Goal: Task Accomplishment & Management: Manage account settings

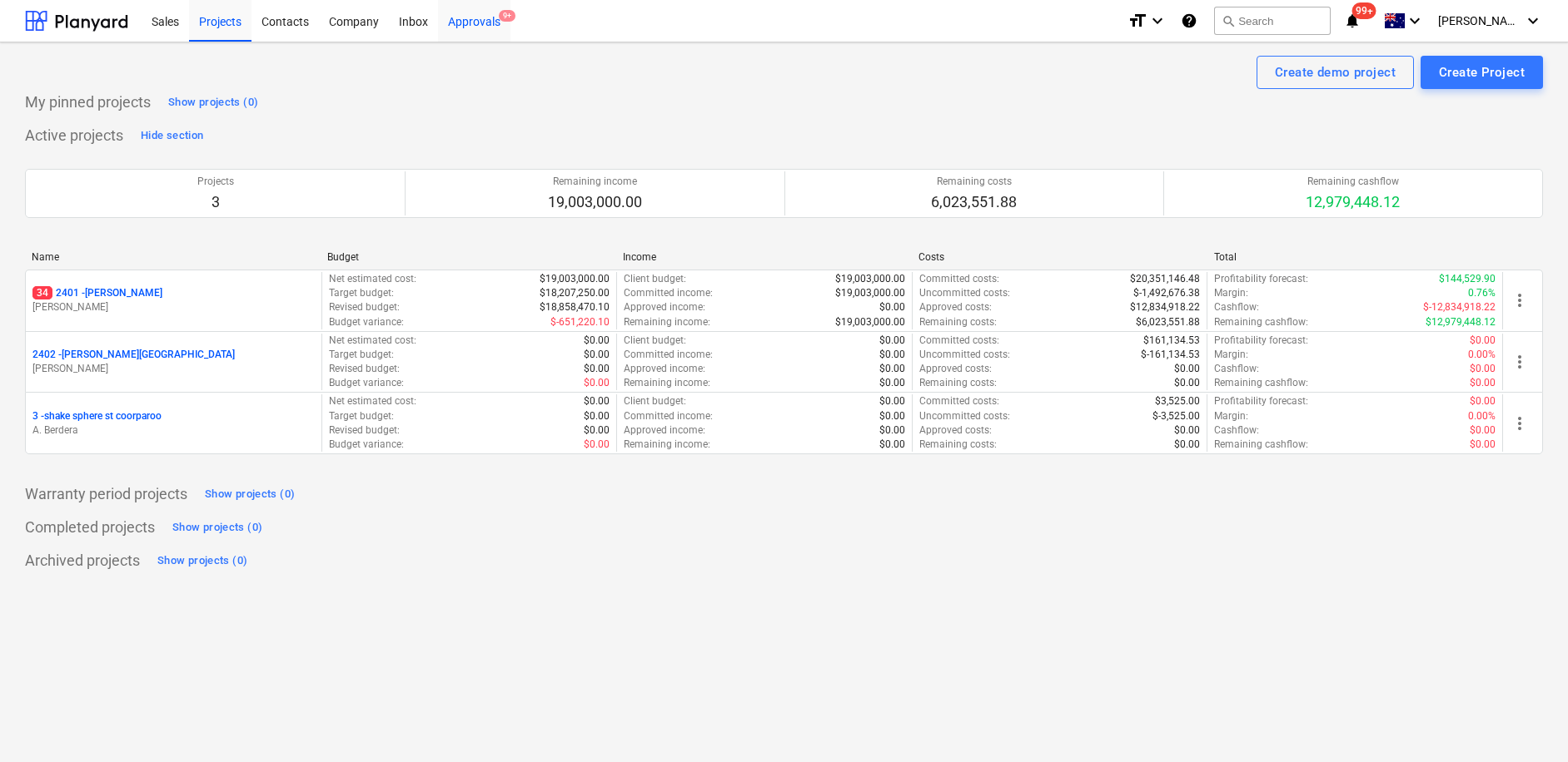
click at [480, 16] on div "Approvals 9+" at bounding box center [475, 20] width 73 height 42
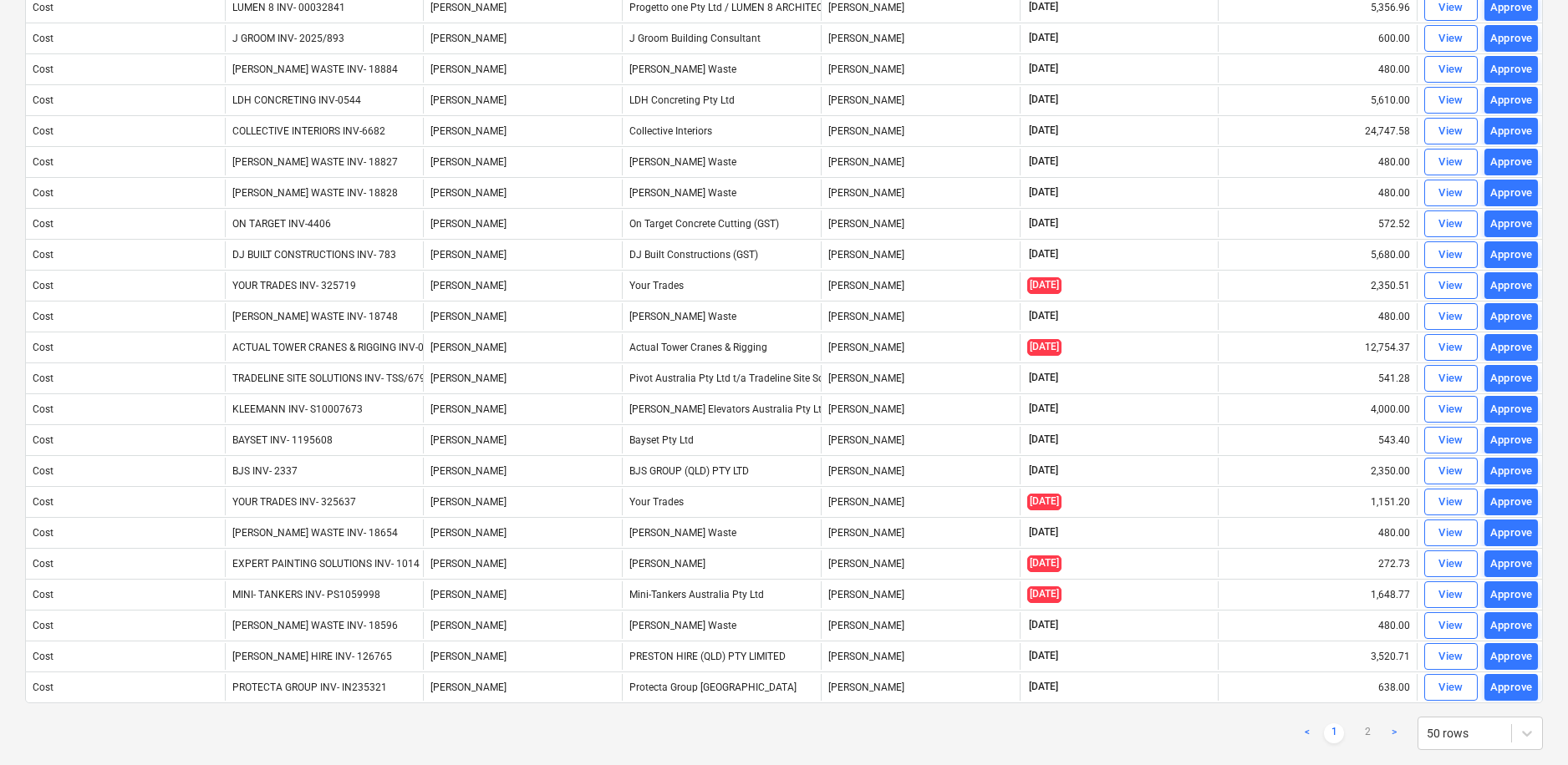
scroll to position [1039, 0]
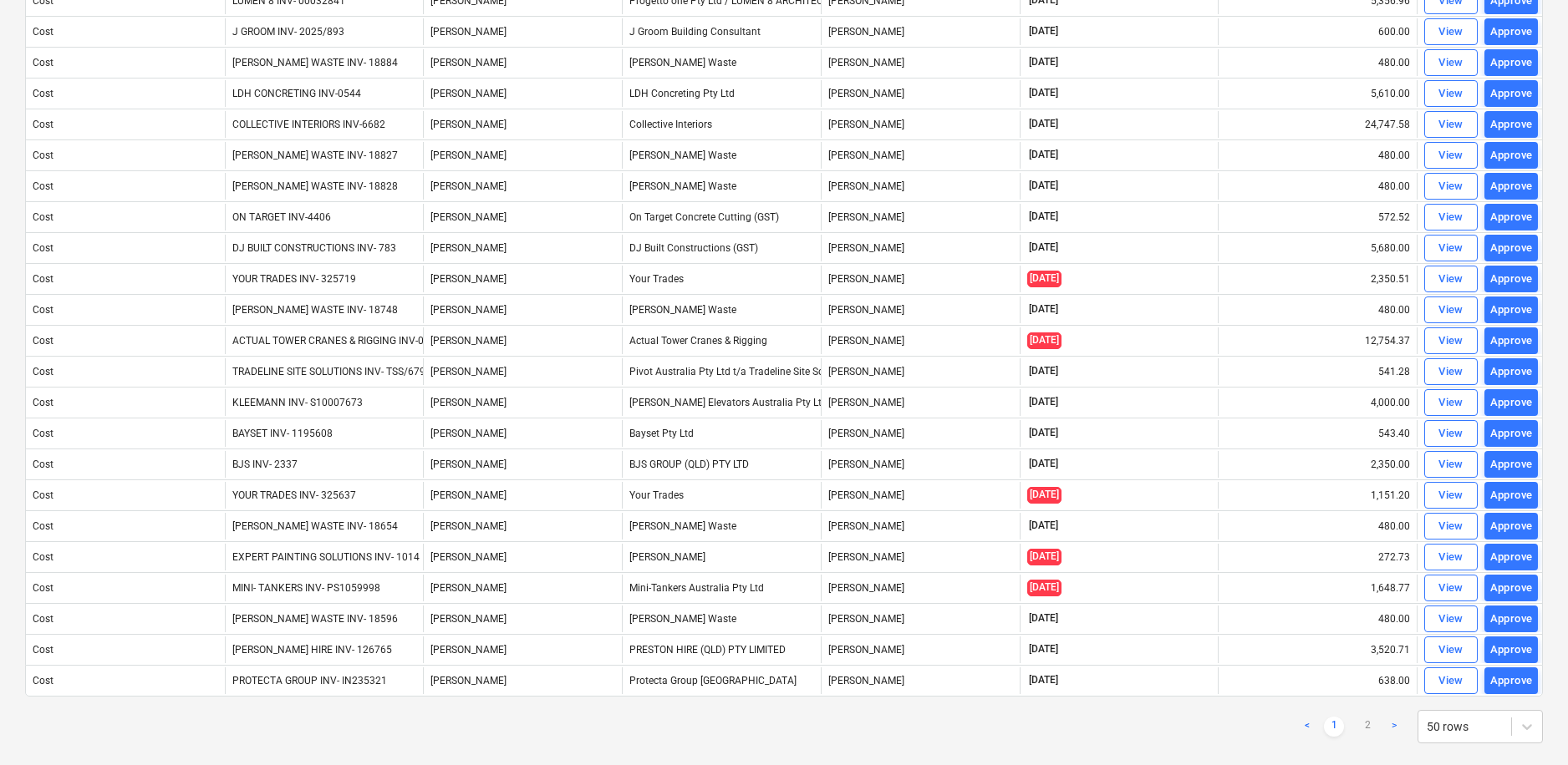
click at [1391, 726] on link ">" at bounding box center [1394, 726] width 20 height 20
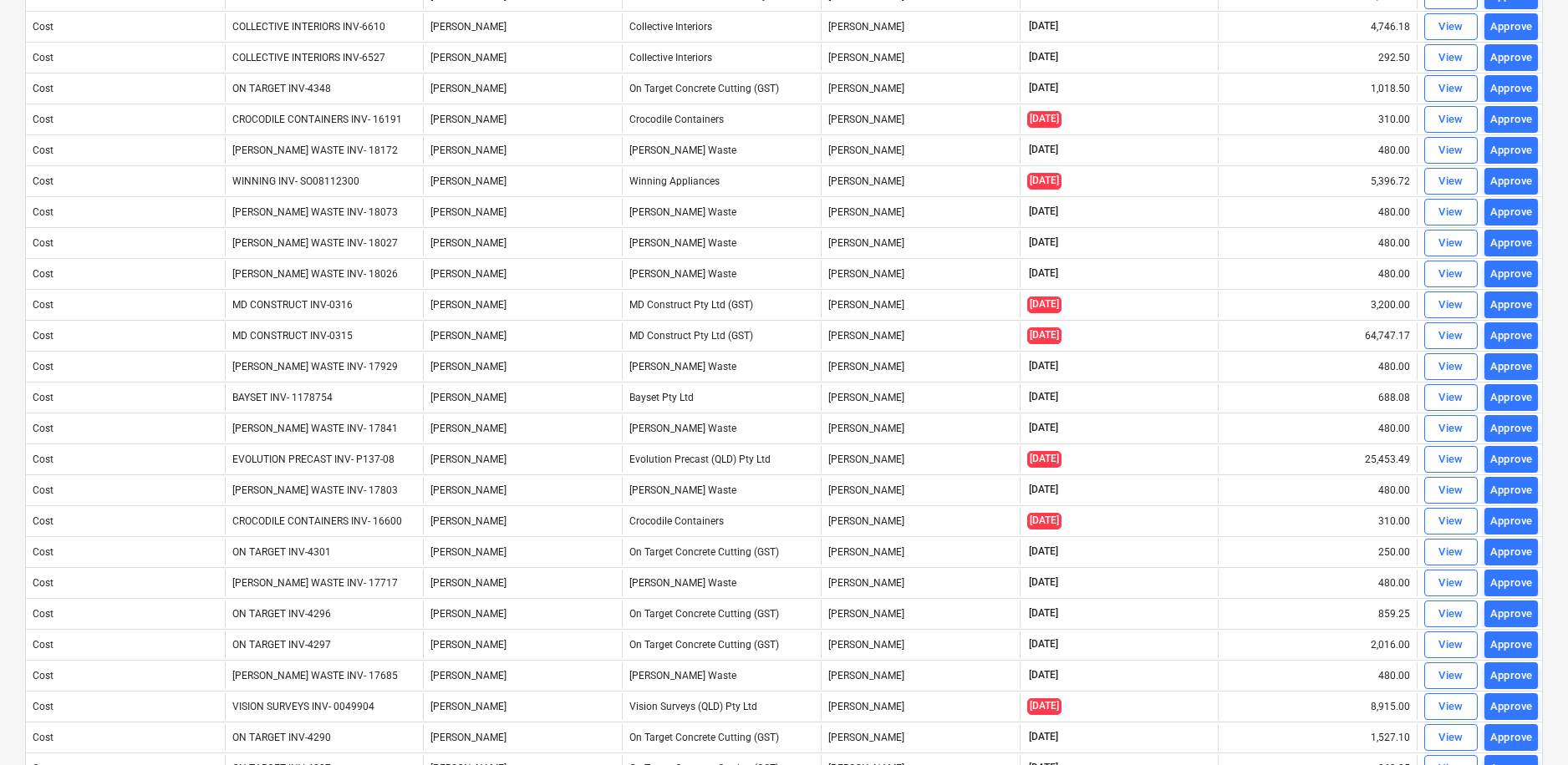
scroll to position [857, 0]
click at [1444, 342] on div "View" at bounding box center [1450, 337] width 25 height 19
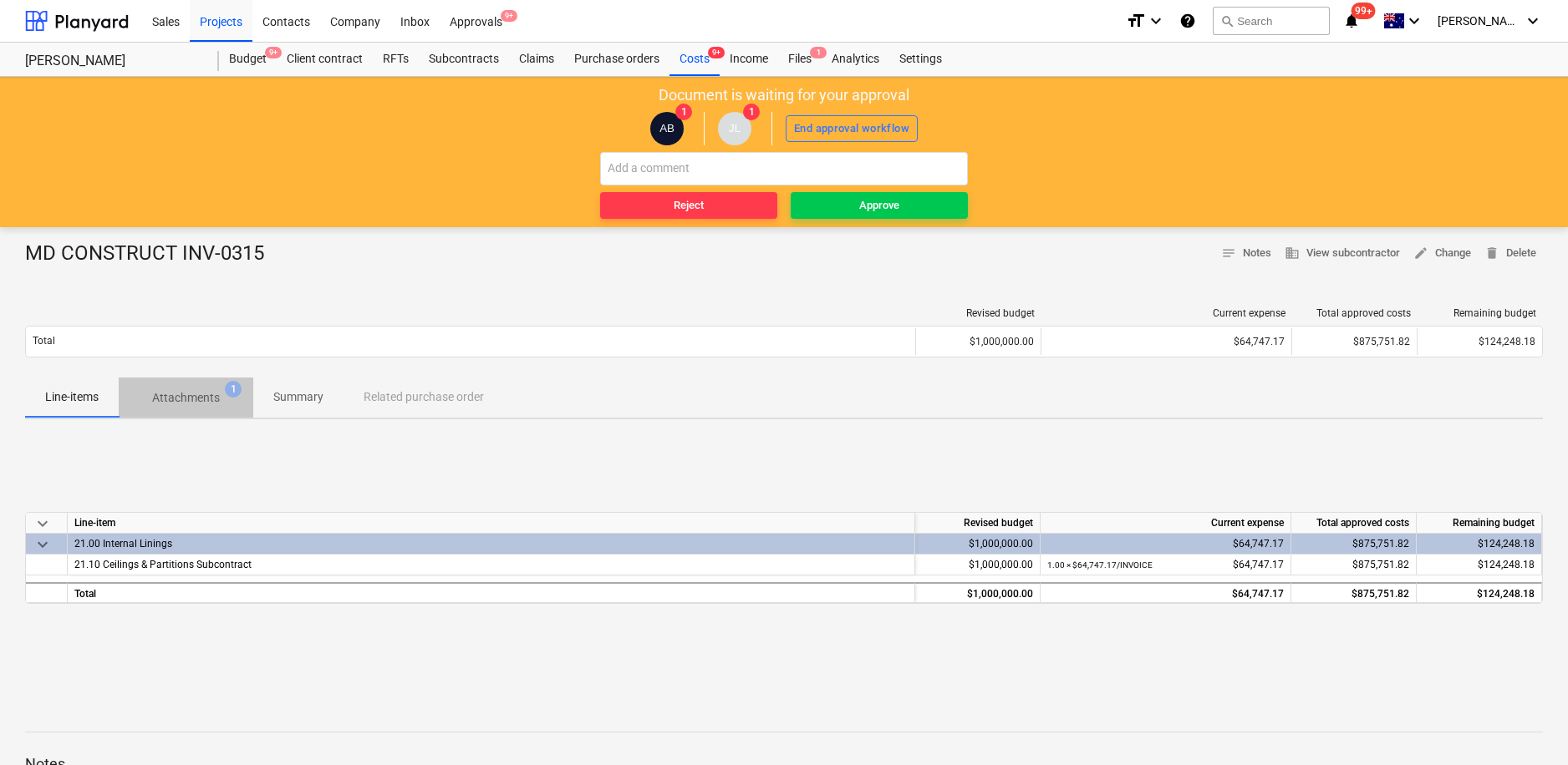
click at [203, 392] on p "Attachments" at bounding box center [186, 398] width 67 height 18
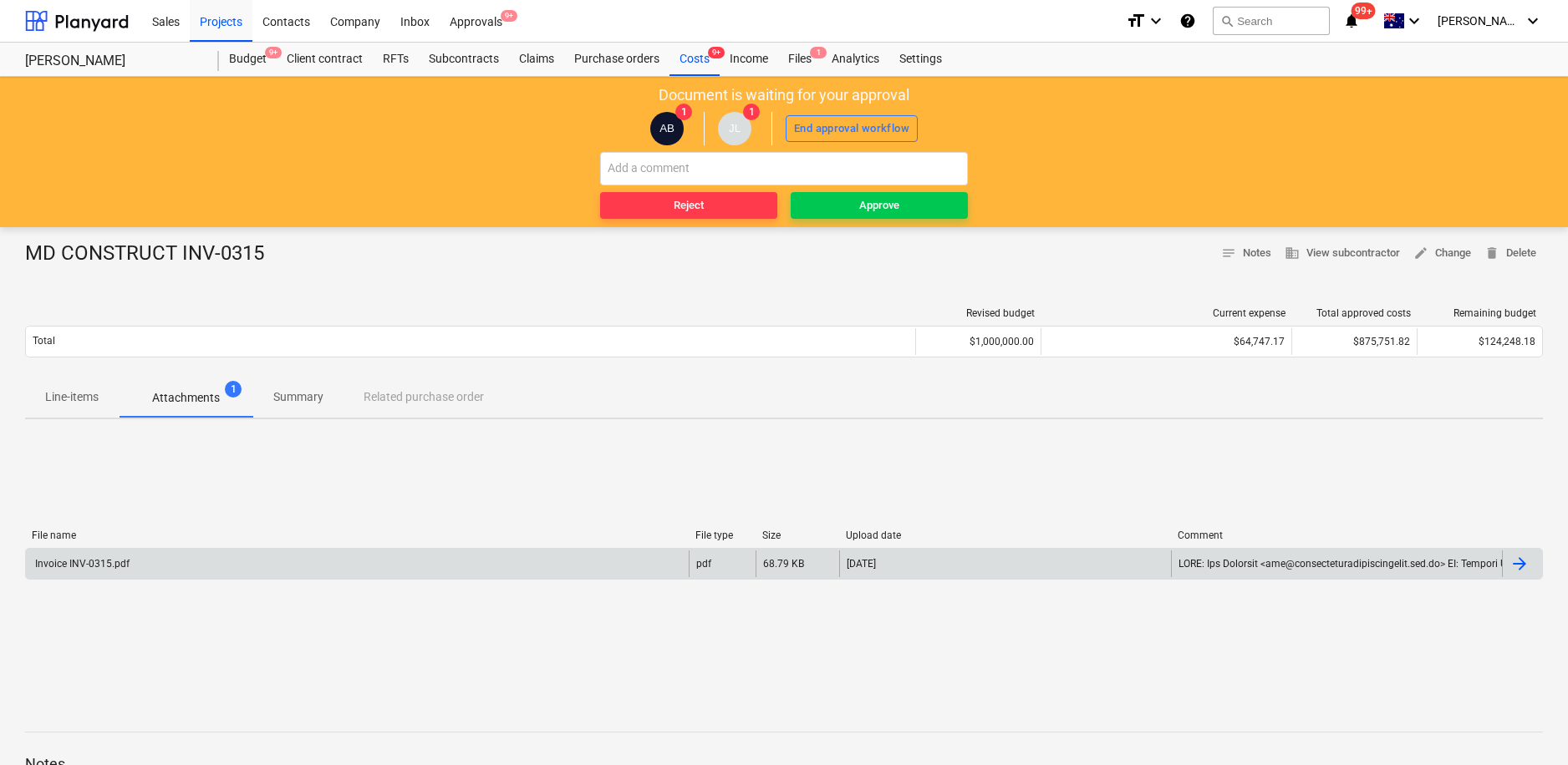
click at [1520, 561] on div at bounding box center [1519, 563] width 20 height 20
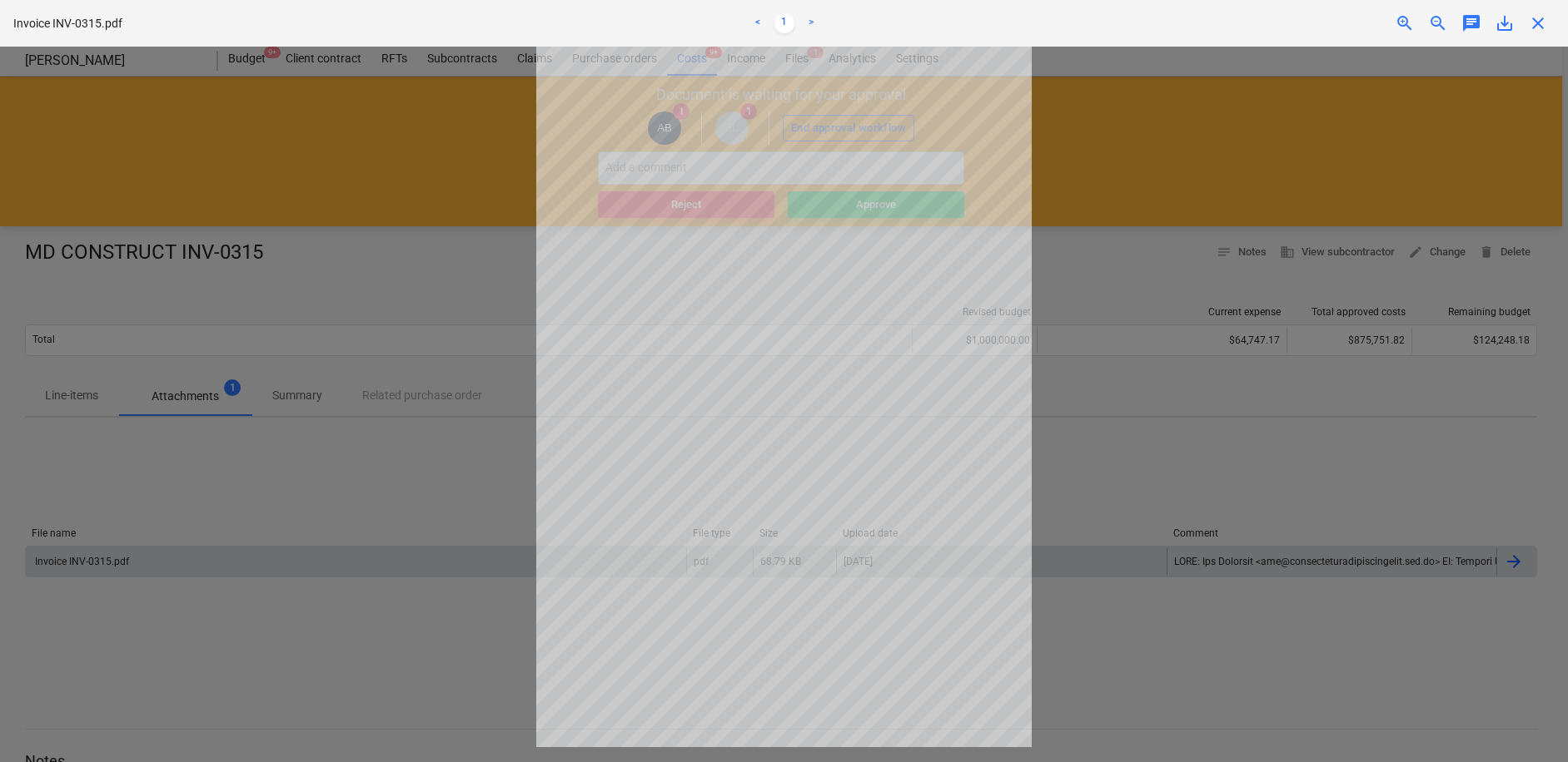
click at [1530, 20] on span "close" at bounding box center [1537, 24] width 20 height 20
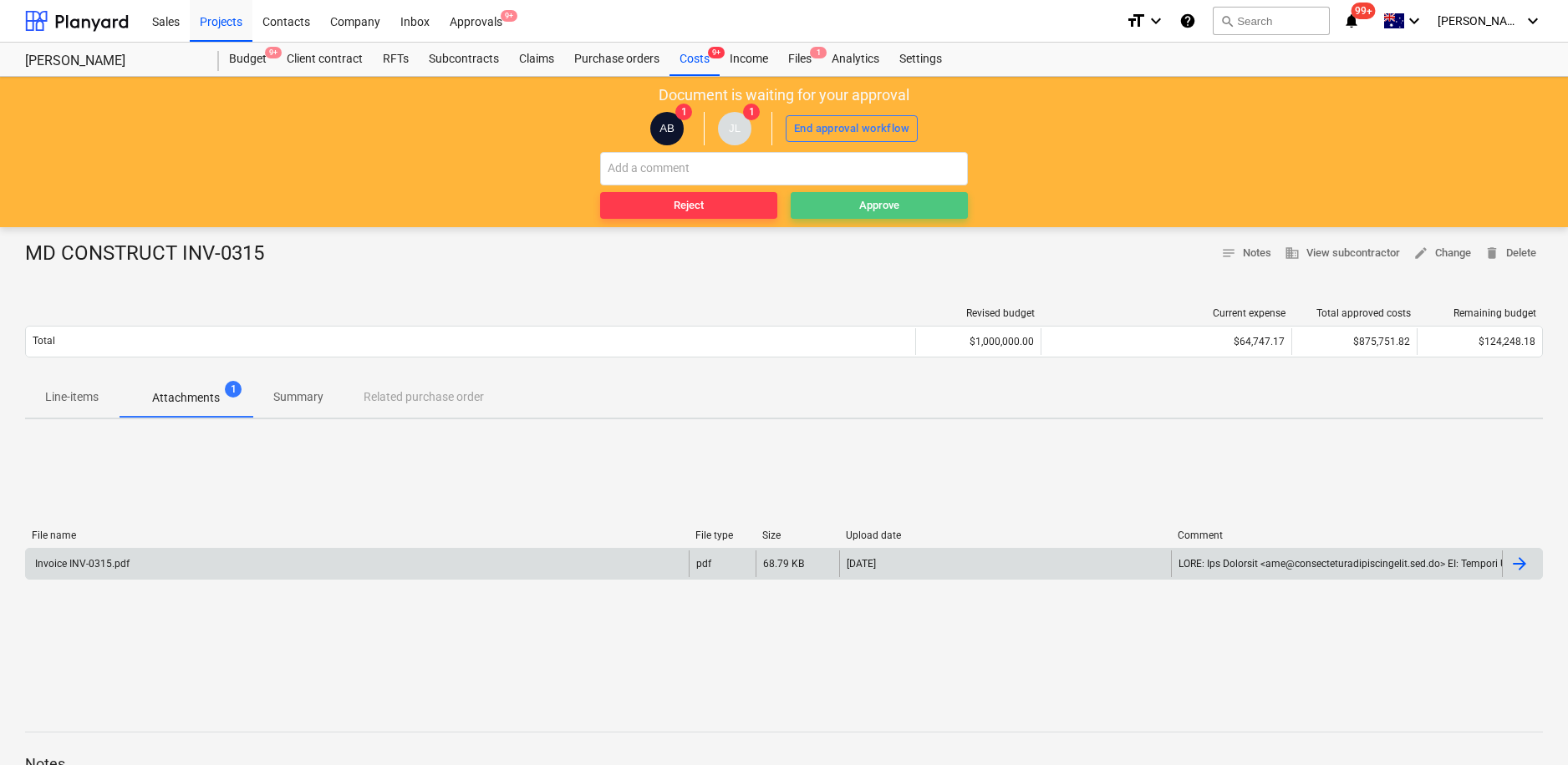
click at [841, 208] on span "Approve" at bounding box center [879, 206] width 164 height 19
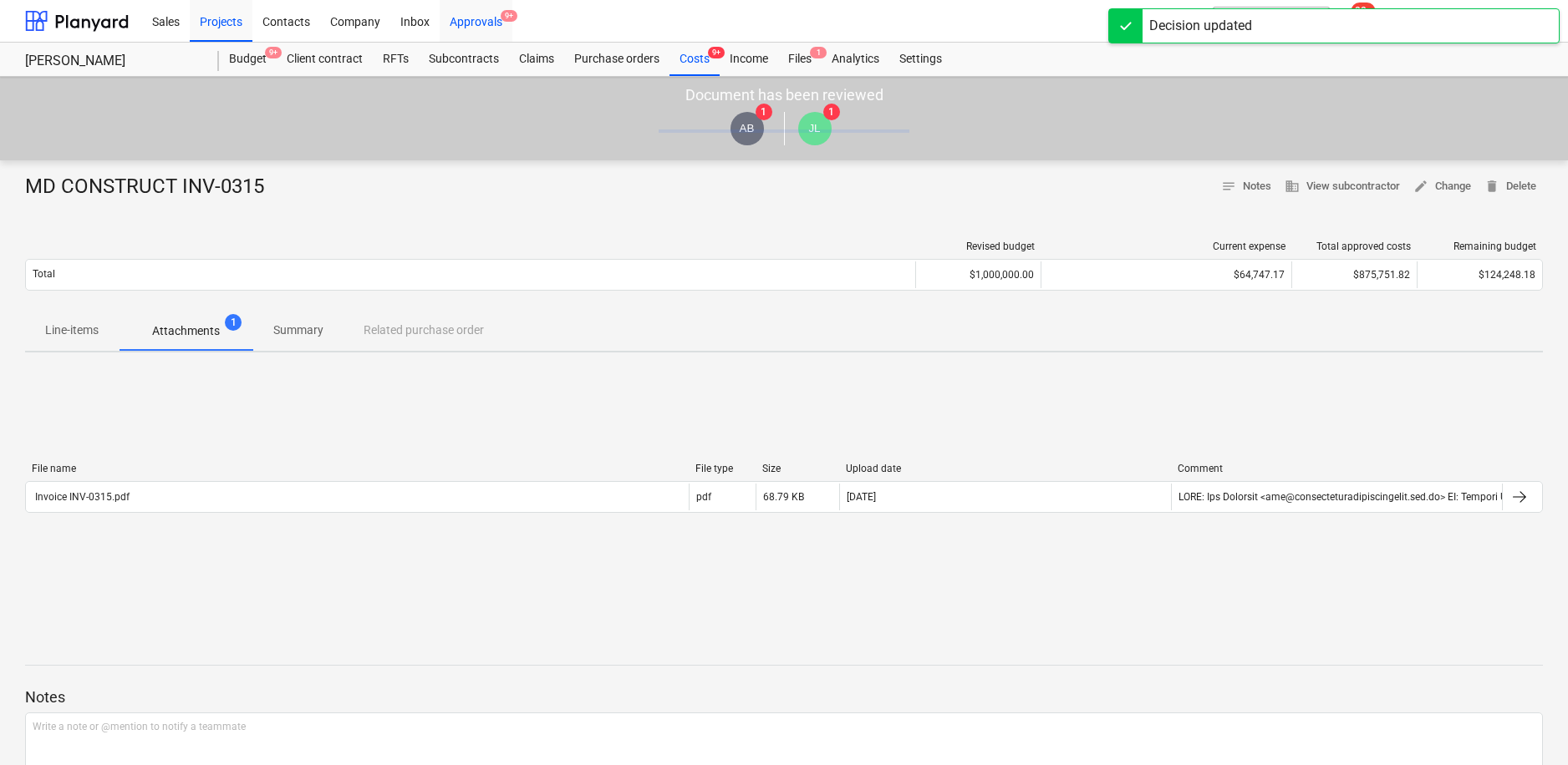
click at [467, 22] on div "Approvals 9+" at bounding box center [477, 20] width 73 height 42
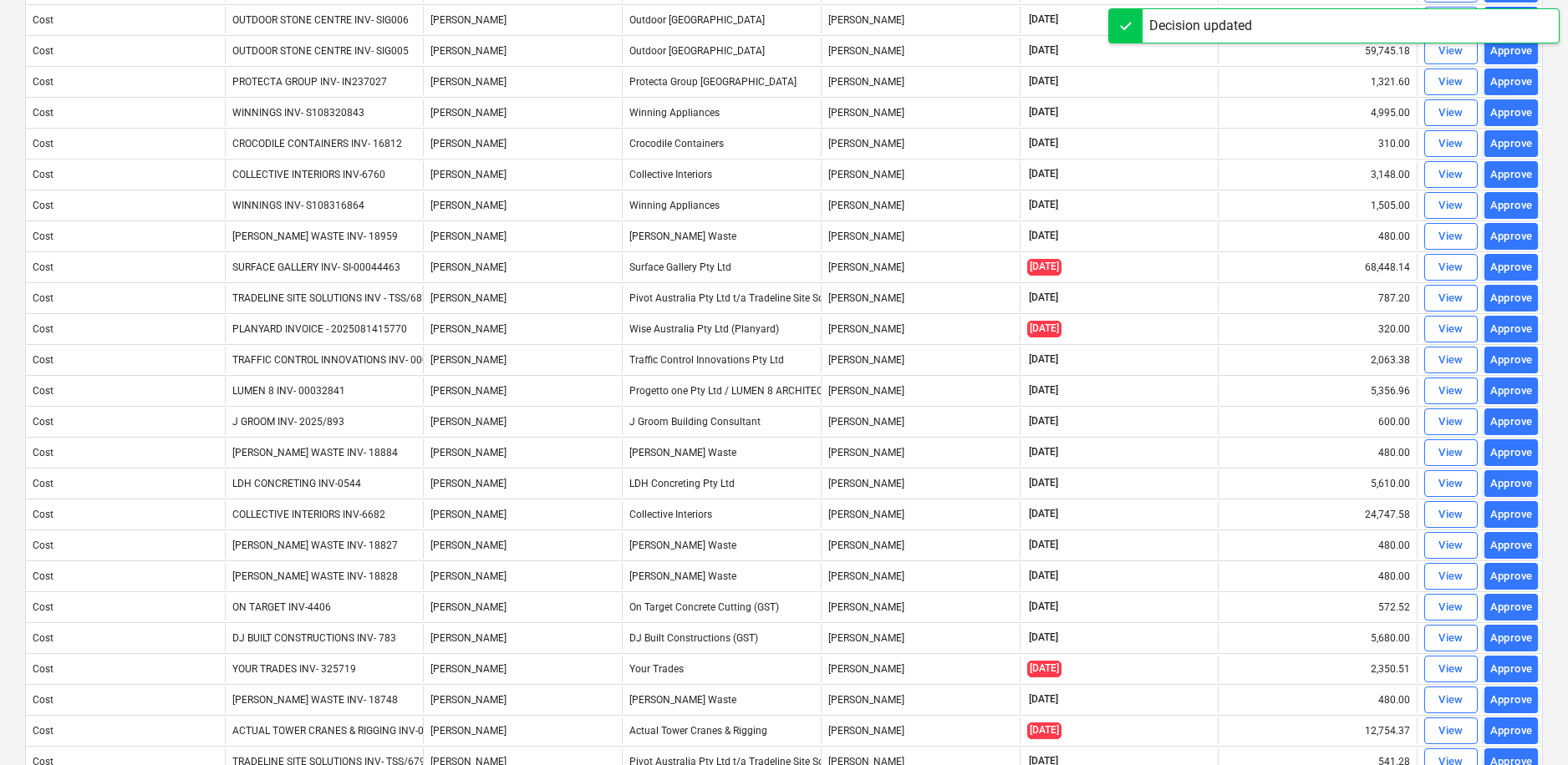
scroll to position [1064, 0]
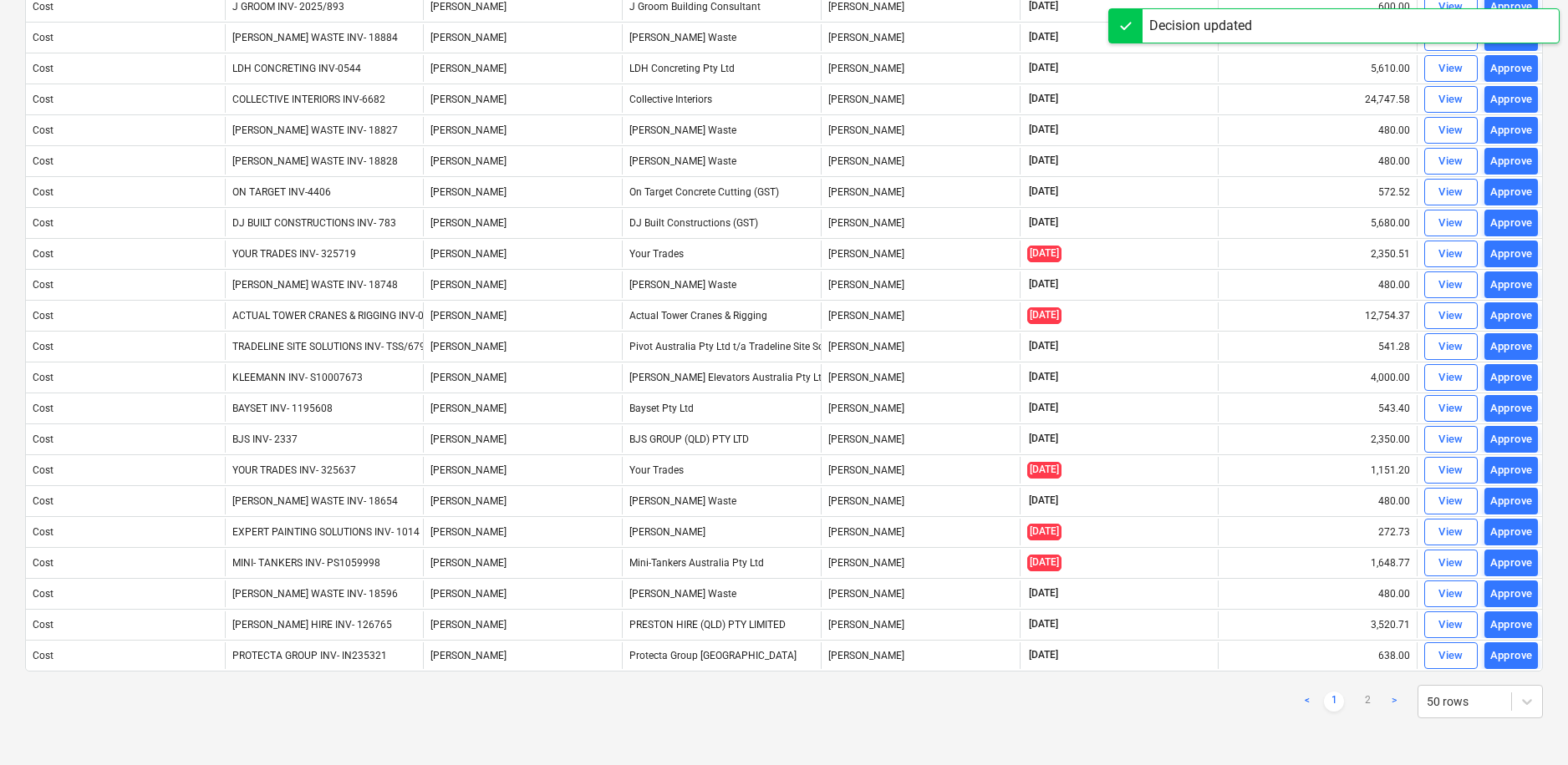
click at [1391, 705] on link ">" at bounding box center [1394, 702] width 20 height 20
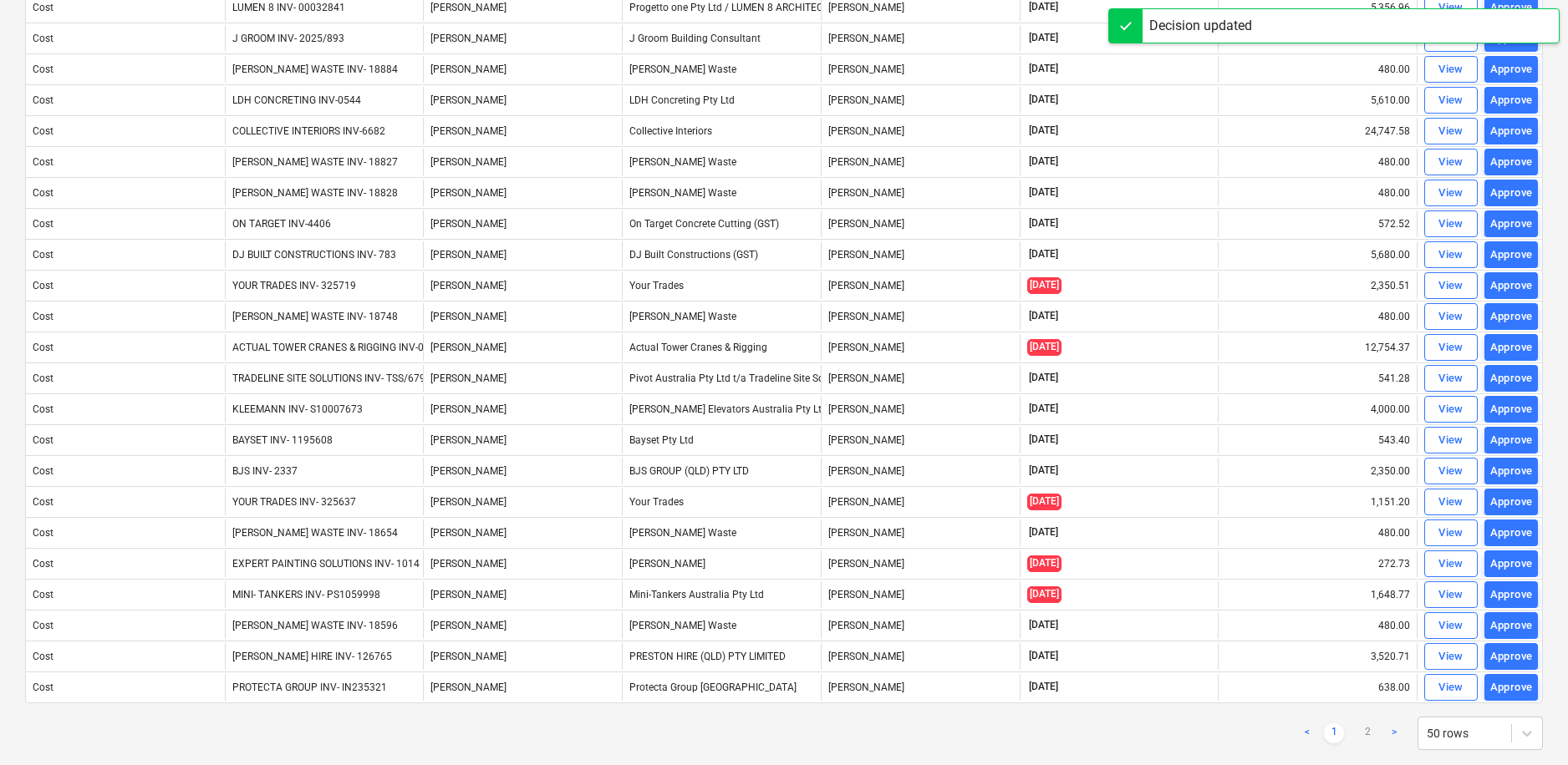
scroll to position [1034, 0]
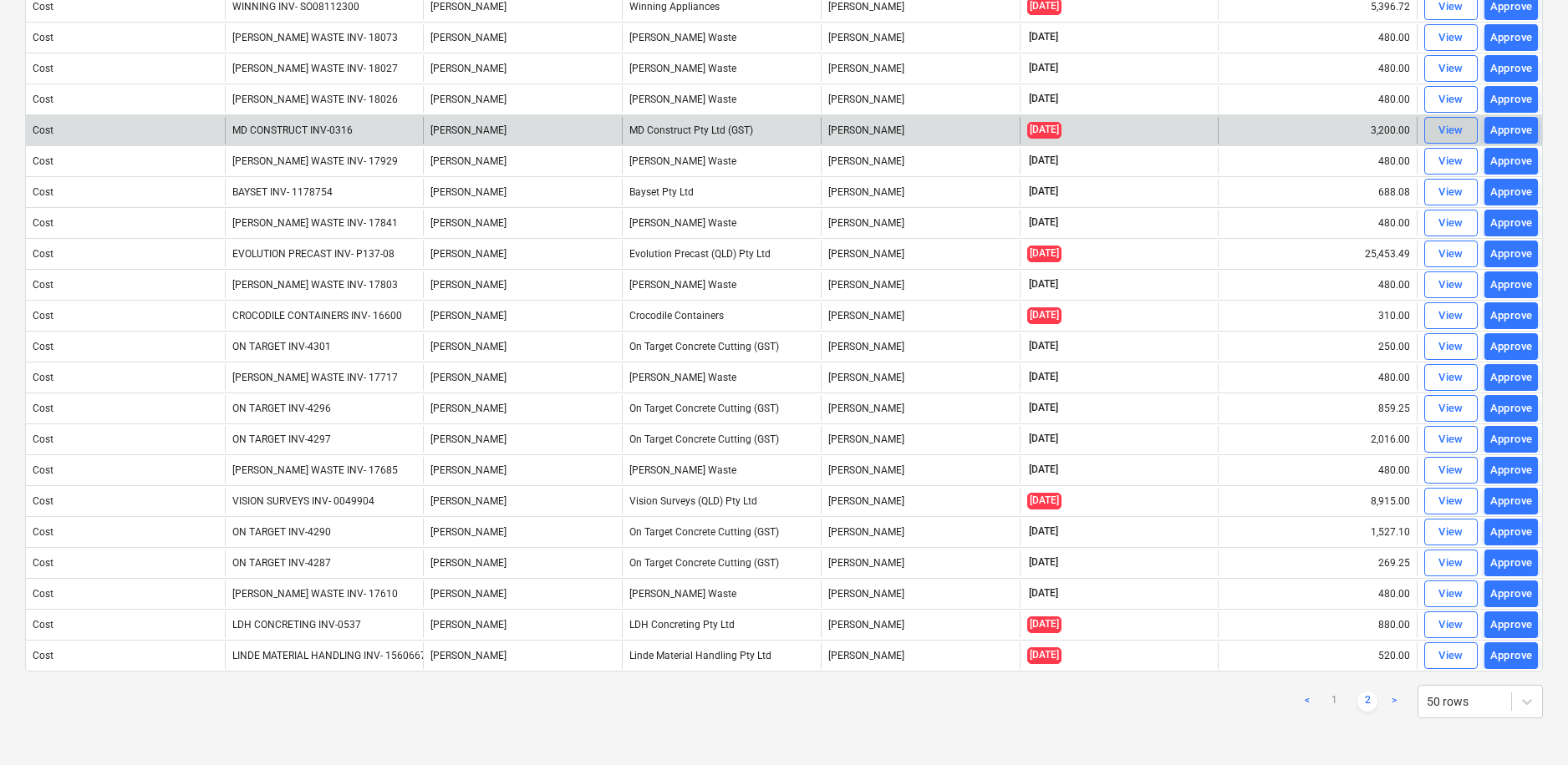
click at [1437, 132] on span "View" at bounding box center [1450, 130] width 37 height 19
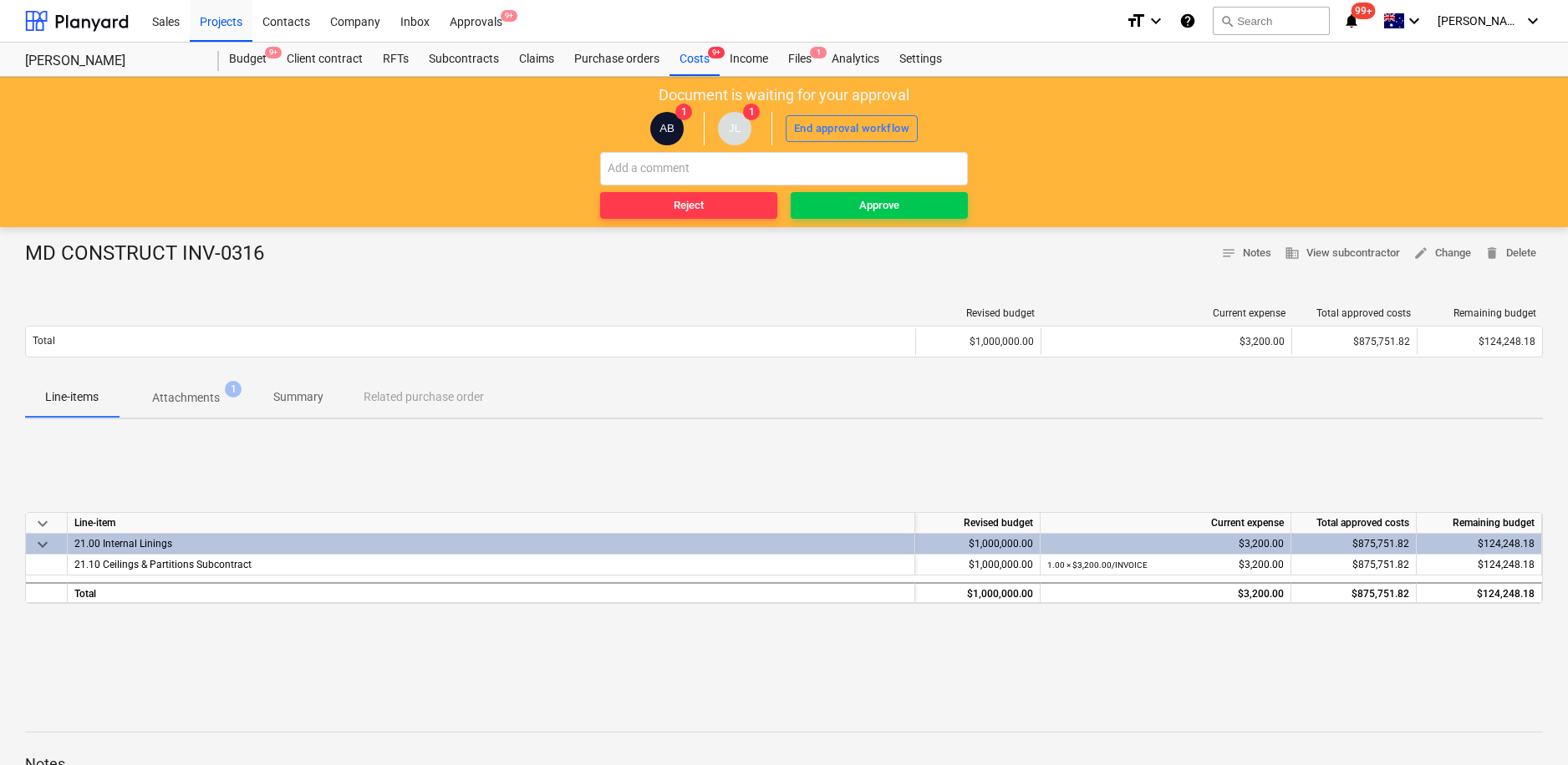
click at [202, 395] on p "Attachments" at bounding box center [186, 398] width 67 height 18
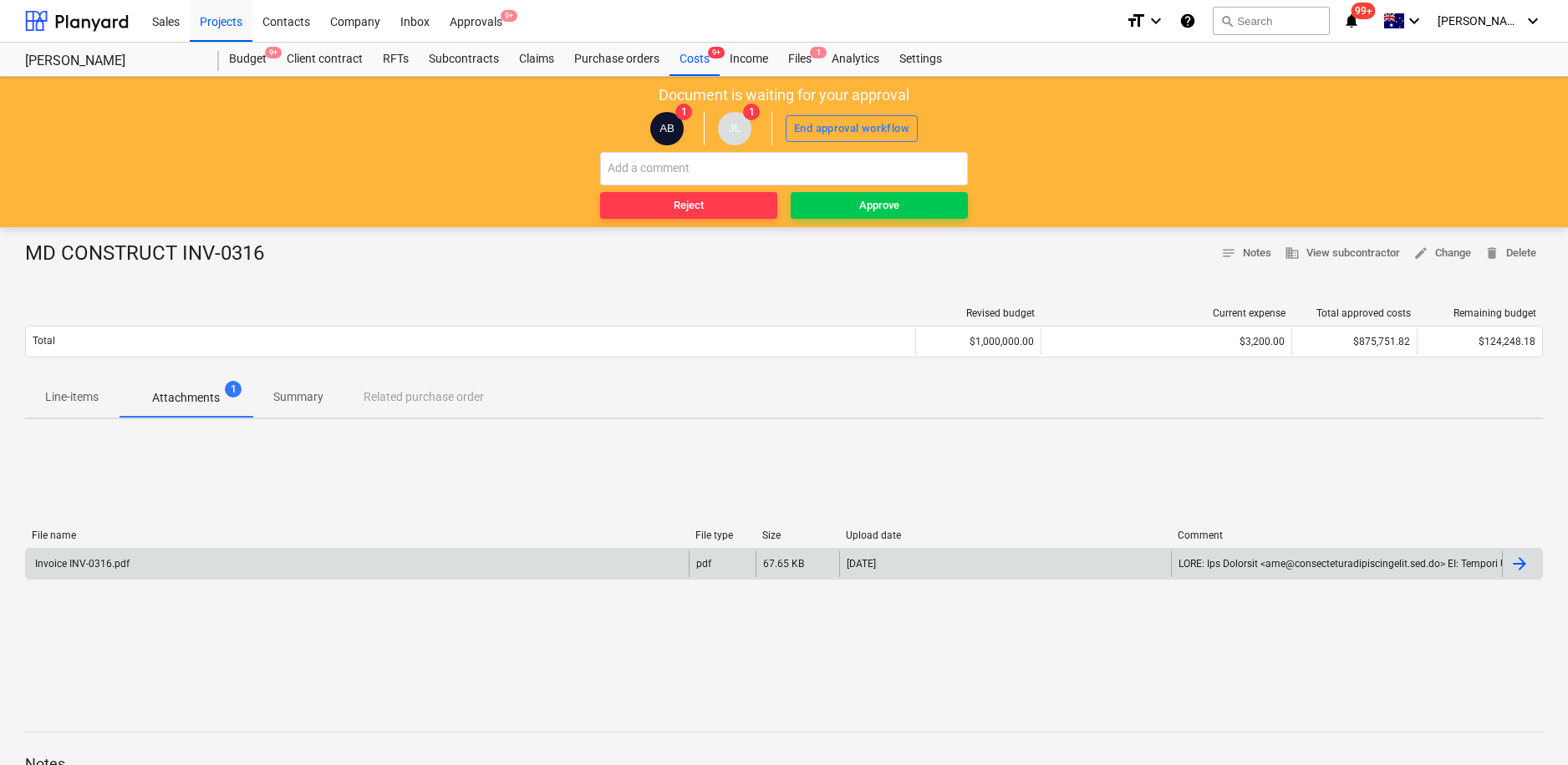
click at [1526, 578] on div "Invoice INV-0316.pdf pdf 67.65 KB [DATE]" at bounding box center [783, 563] width 1518 height 32
click at [1514, 564] on div at bounding box center [1519, 563] width 20 height 20
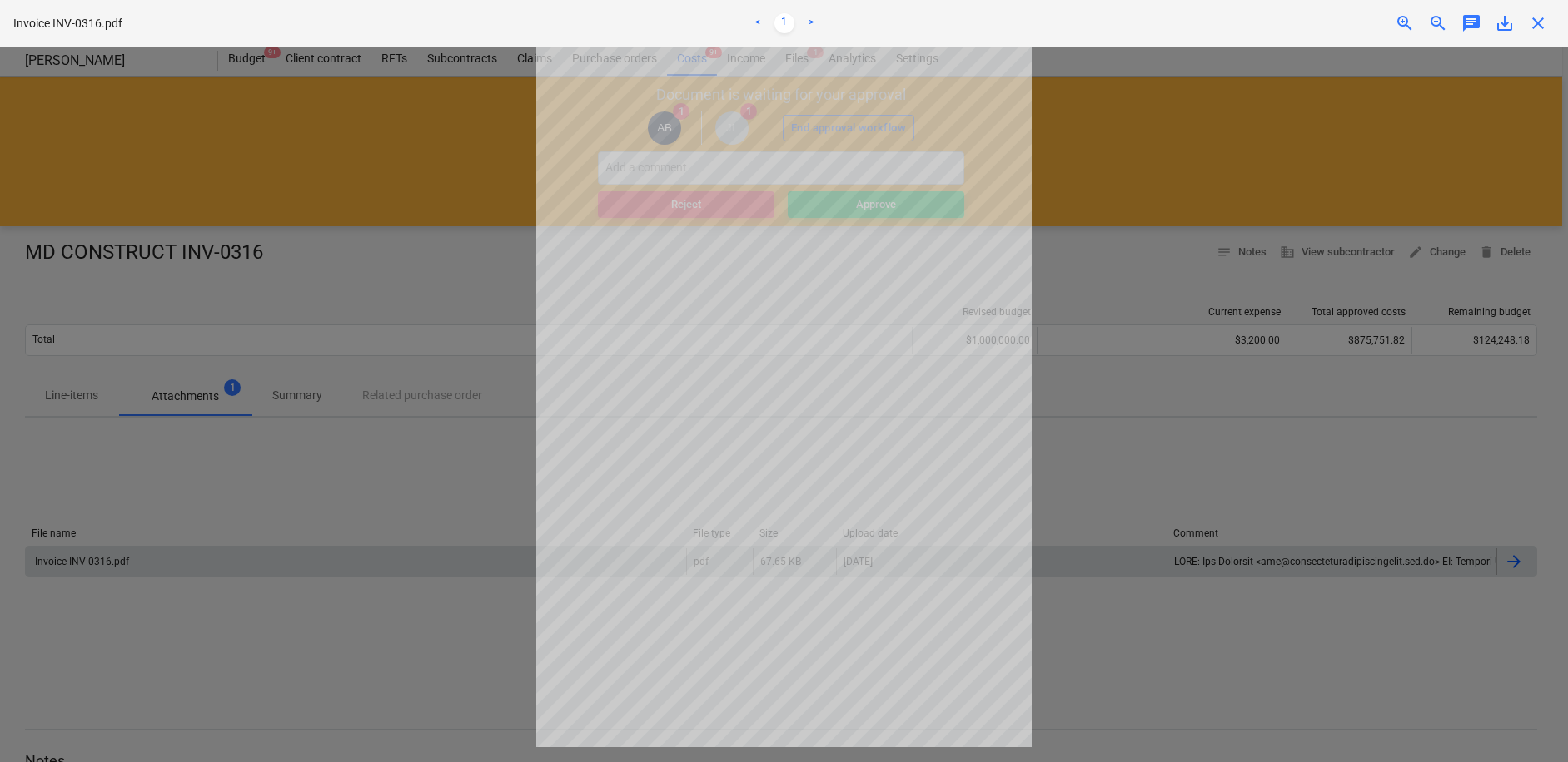
click at [1534, 22] on span "close" at bounding box center [1537, 24] width 20 height 20
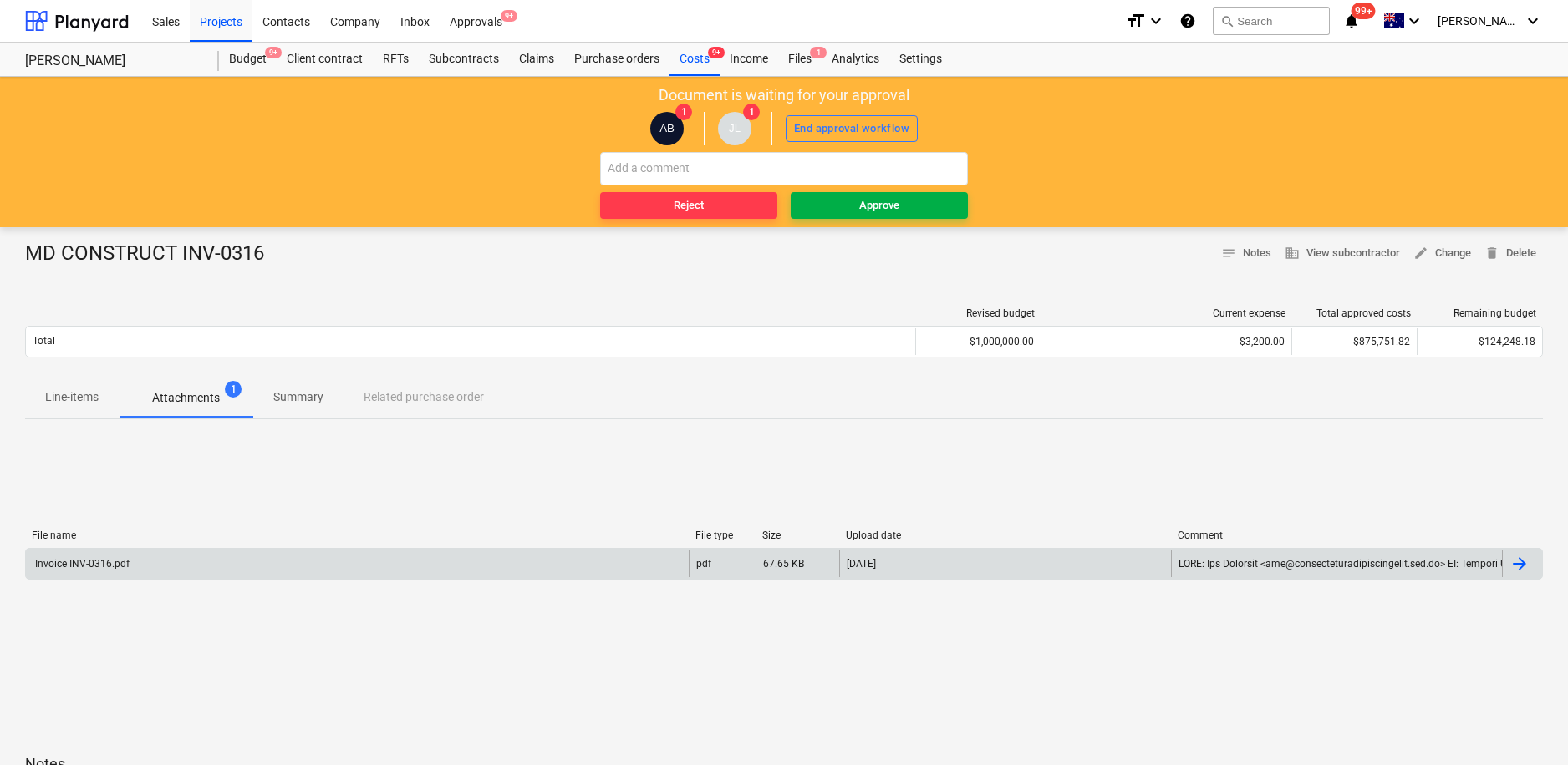
click at [904, 211] on span "Approve" at bounding box center [879, 206] width 164 height 19
